Goal: Task Accomplishment & Management: Use online tool/utility

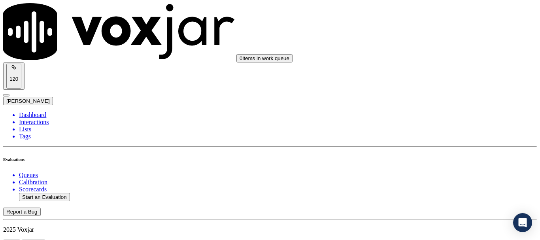
scroll to position [119, 0]
click at [60, 193] on button "Start an Evaluation" at bounding box center [44, 197] width 51 height 8
type input "20250904-110659_2672442272-all.mp3"
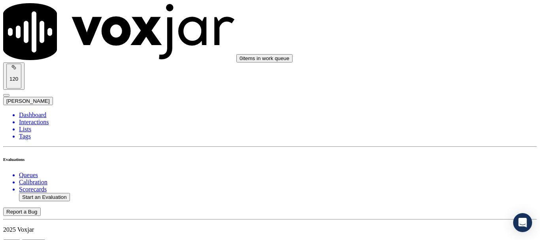
type input "lili"
type input "[DATE]T15:45"
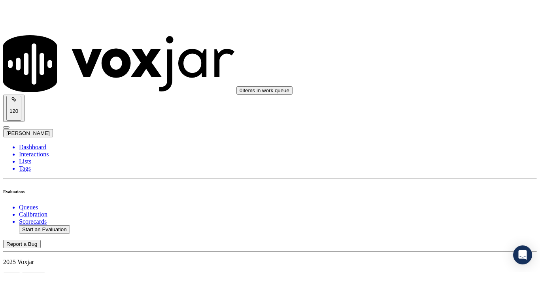
scroll to position [69, 0]
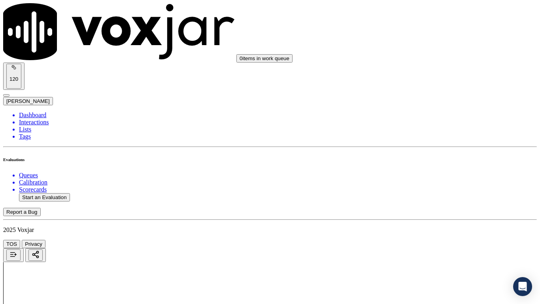
drag, startPoint x: 315, startPoint y: 275, endPoint x: 326, endPoint y: 290, distance: 18.9
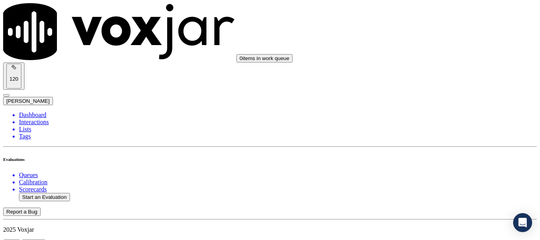
scroll to position [132, 0]
type input "[PERSON_NAME]"
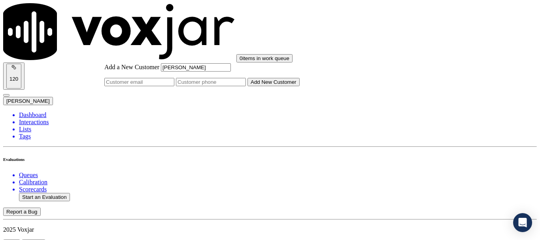
type input "[PERSON_NAME]"
drag, startPoint x: 315, startPoint y: 125, endPoint x: 270, endPoint y: 90, distance: 56.6
click at [246, 86] on input "Add a New Customer" at bounding box center [211, 82] width 70 height 8
paste input "2672442272"
paste input "9294388808"
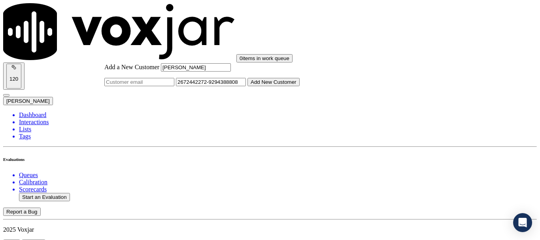
type input "2672442272-9294388808"
click at [300, 86] on button "Add New Customer" at bounding box center [274, 82] width 52 height 8
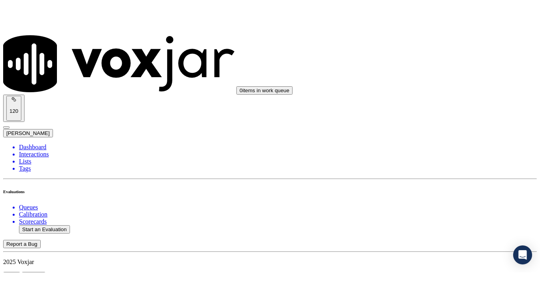
scroll to position [119, 0]
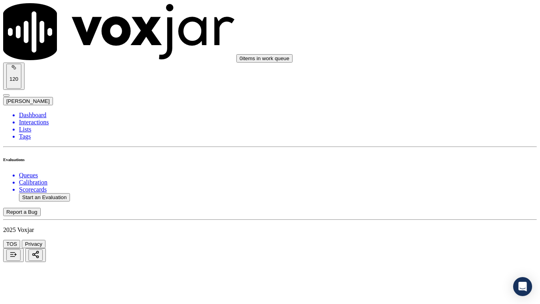
click at [449, 163] on div "Yes" at bounding box center [450, 159] width 100 height 7
click at [436, 113] on div "Yes" at bounding box center [450, 110] width 100 height 7
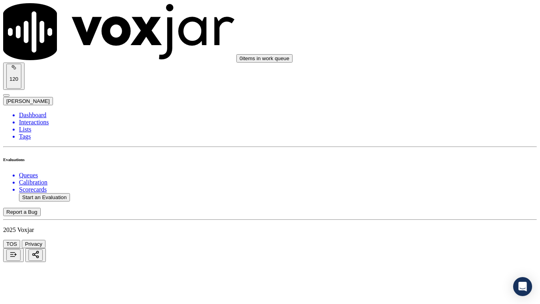
click at [443, 211] on div "Yes" at bounding box center [450, 210] width 100 height 7
click at [439, 140] on div "N/A" at bounding box center [450, 136] width 100 height 7
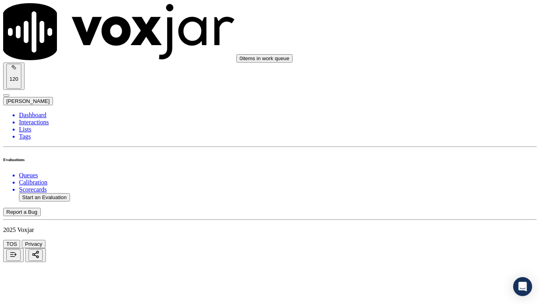
click at [440, 240] on div "N/A" at bounding box center [450, 264] width 100 height 7
click at [438, 116] on div "Yes" at bounding box center [450, 112] width 100 height 7
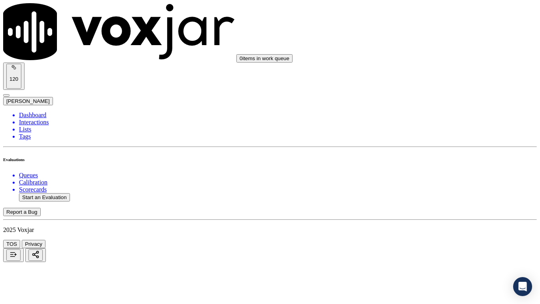
click at [439, 225] on div "Yes" at bounding box center [450, 221] width 100 height 7
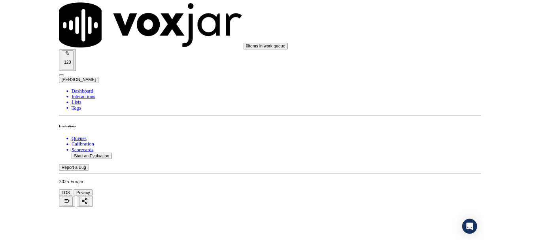
scroll to position [791, 0]
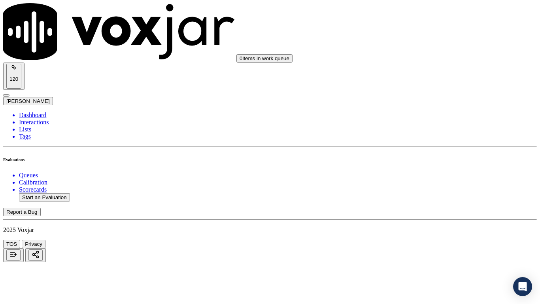
click at [447, 144] on div "No" at bounding box center [450, 139] width 100 height 7
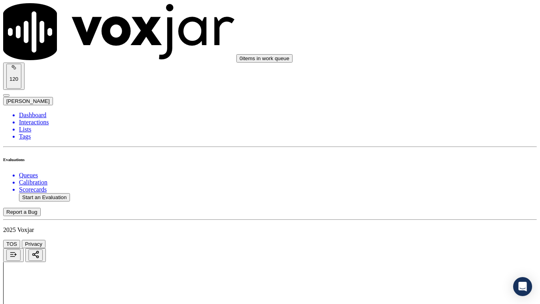
drag, startPoint x: 490, startPoint y: 182, endPoint x: 389, endPoint y: 153, distance: 105.4
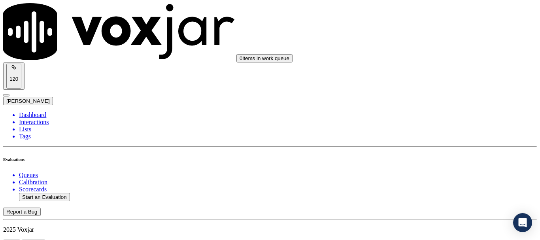
paste textarea "X did not provide his state or zipcode for both accounts, and the agent failed …"
type textarea "CX did not provide his state or zipcode for both accounts, and the agent failed…"
click at [443, 80] on div "Yes" at bounding box center [450, 76] width 100 height 7
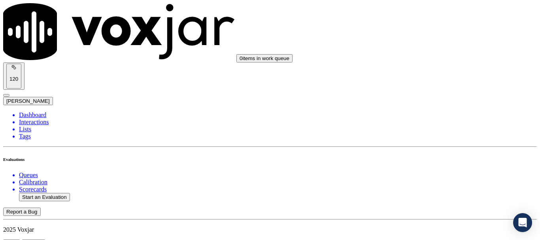
click at [437, 199] on div "Yes" at bounding box center [450, 195] width 100 height 7
click at [435, 156] on div "Yes" at bounding box center [450, 152] width 100 height 7
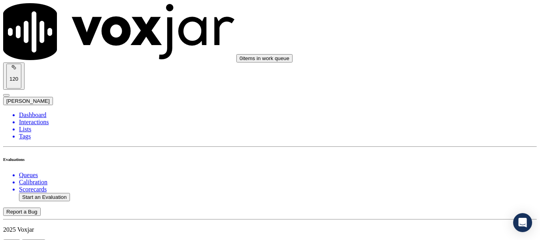
scroll to position [1385, 0]
click at [436, 96] on div "Yes" at bounding box center [450, 92] width 100 height 7
click at [433, 193] on div "Yes" at bounding box center [450, 192] width 100 height 7
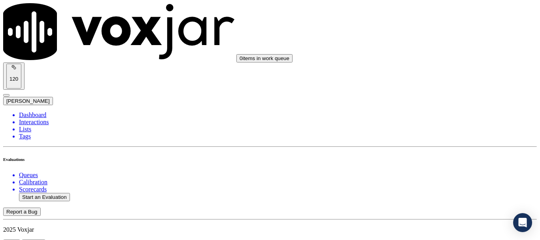
scroll to position [1582, 0]
click at [433, 95] on div "Yes" at bounding box center [450, 94] width 100 height 7
click at [434, 197] on div "Yes" at bounding box center [450, 193] width 100 height 7
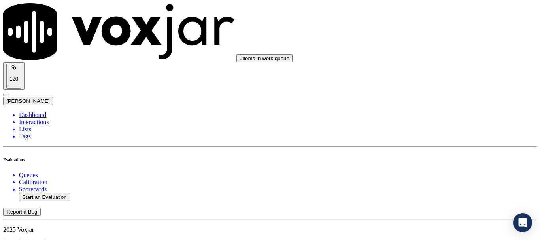
scroll to position [1780, 0]
click at [434, 109] on div "Yes" at bounding box center [450, 105] width 100 height 7
click at [432, 157] on div "Yes" at bounding box center [450, 153] width 100 height 7
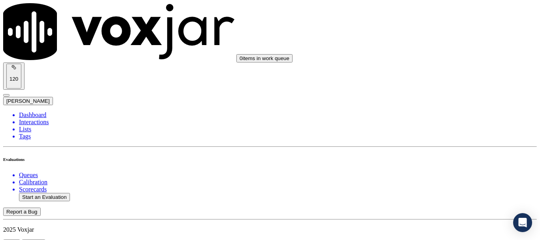
scroll to position [1978, 0]
click at [436, 116] on div "Yes" at bounding box center [450, 116] width 100 height 7
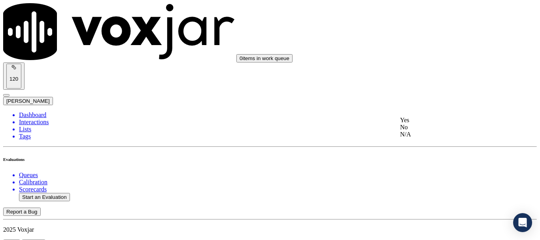
click at [441, 119] on div "Yes" at bounding box center [450, 120] width 100 height 7
click at [424, 172] on div "Yes" at bounding box center [450, 168] width 100 height 7
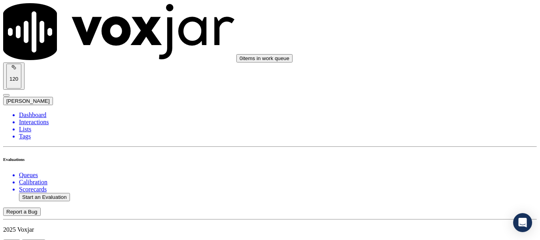
click at [436, 174] on div "Yes" at bounding box center [450, 170] width 99 height 7
